Goal: Check status: Check status

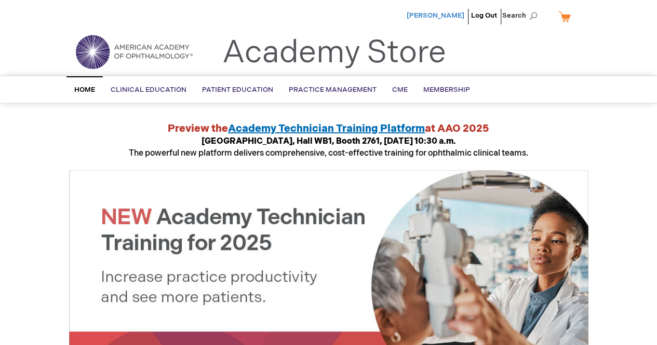
click at [456, 15] on span "[PERSON_NAME]" at bounding box center [436, 15] width 58 height 8
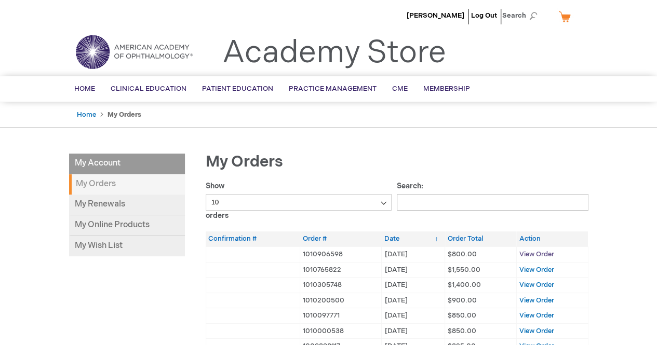
click at [537, 253] on span "View Order" at bounding box center [536, 254] width 35 height 8
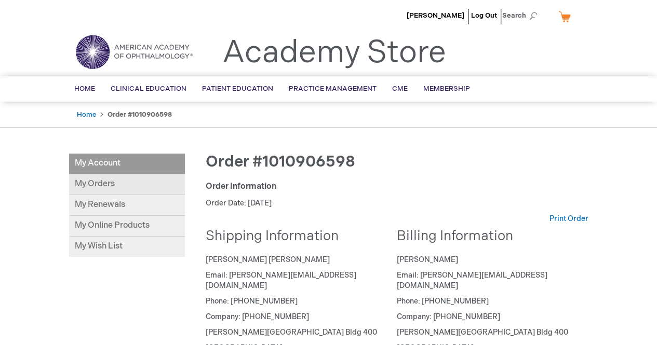
click at [81, 179] on link "My Orders" at bounding box center [127, 185] width 116 height 21
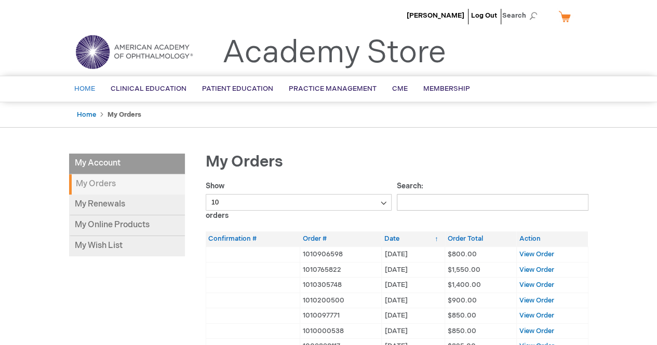
click at [89, 92] on span "Home" at bounding box center [84, 89] width 21 height 8
